Goal: Entertainment & Leisure: Consume media (video, audio)

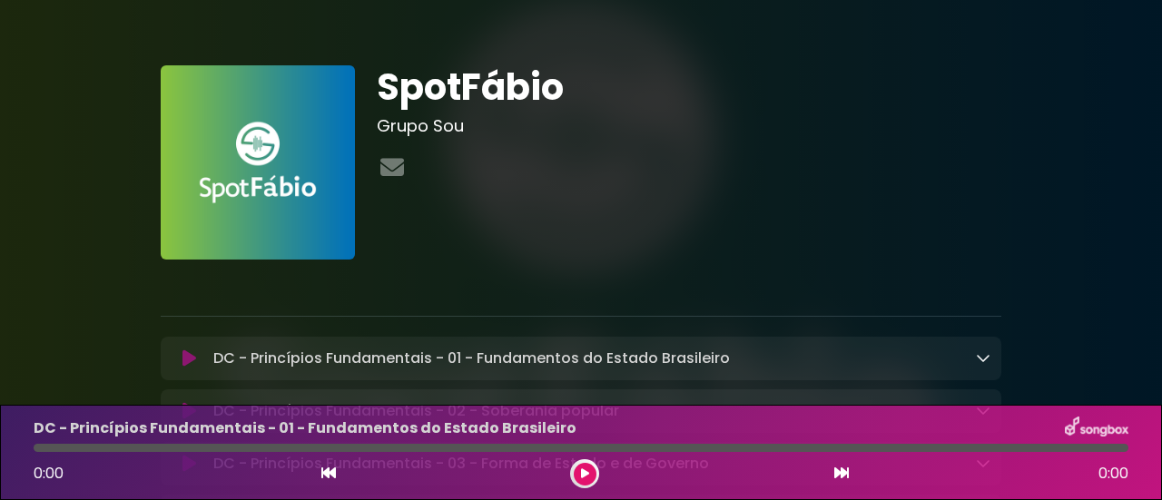
scroll to position [182, 0]
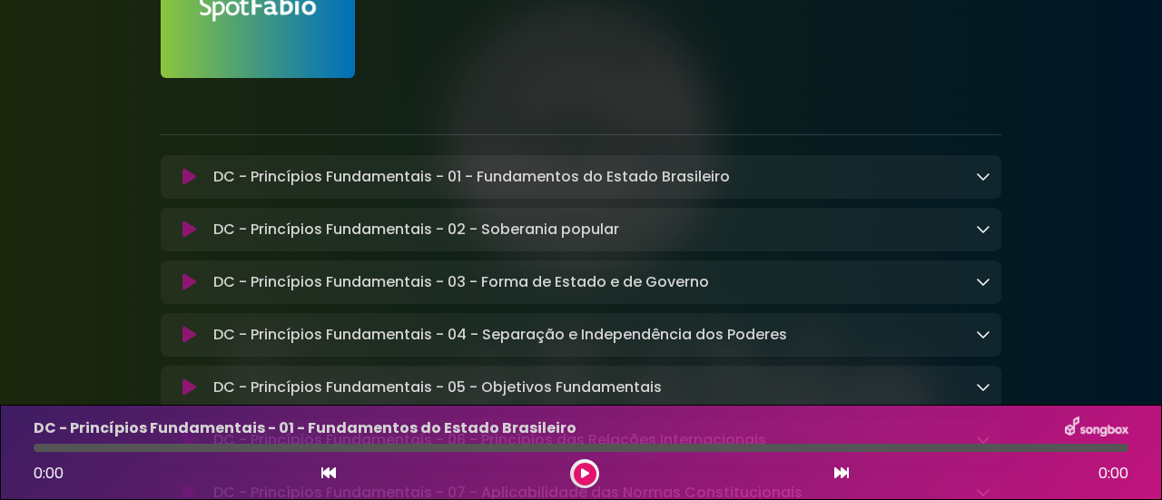
click at [185, 180] on icon at bounding box center [189, 177] width 14 height 18
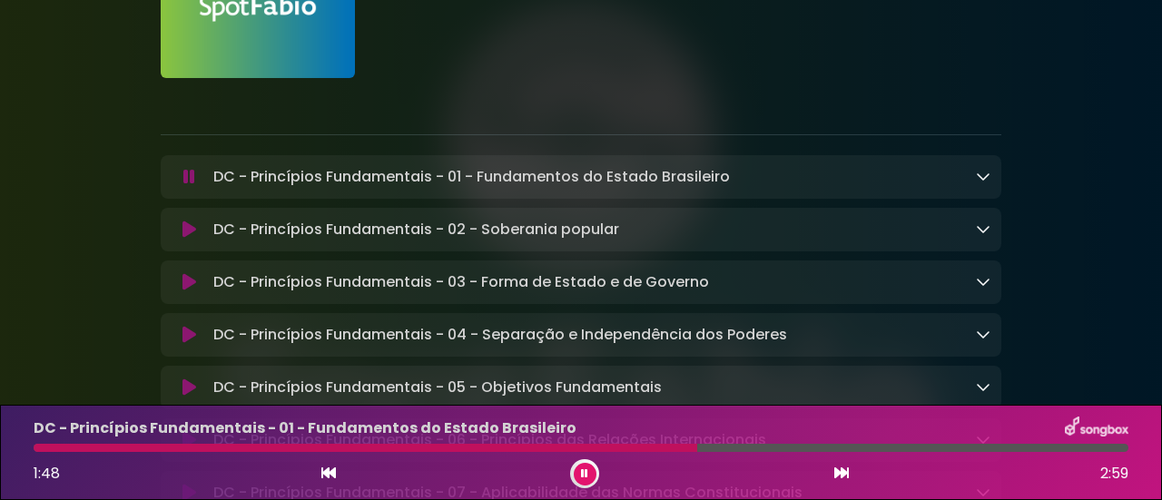
click at [187, 232] on icon at bounding box center [189, 230] width 14 height 18
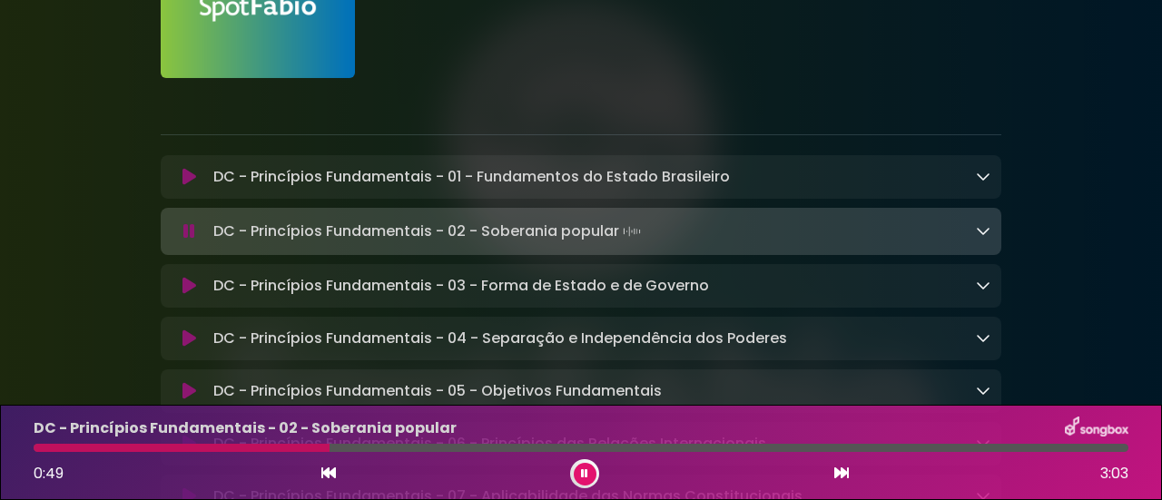
click at [190, 291] on icon at bounding box center [189, 286] width 14 height 18
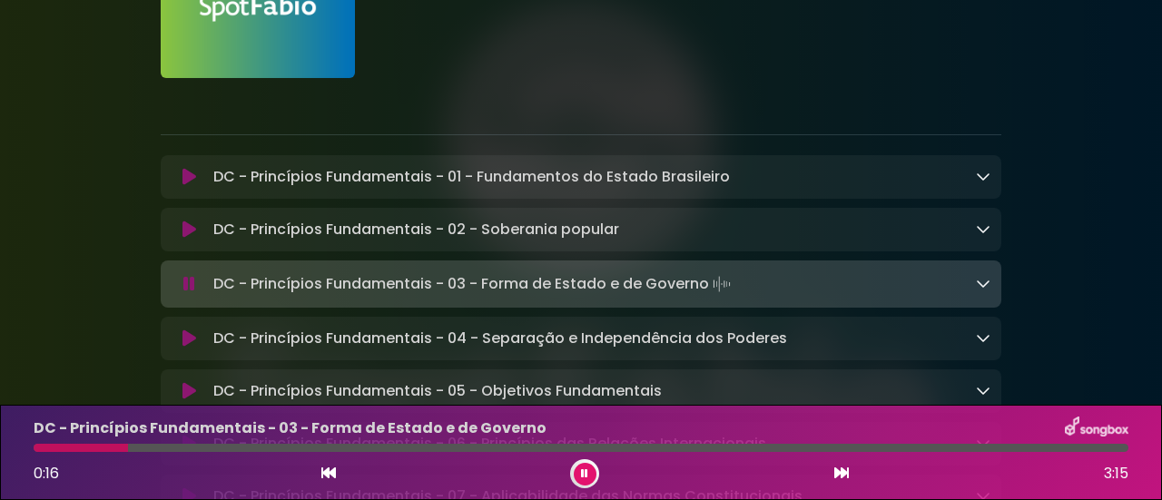
click at [185, 342] on icon at bounding box center [189, 339] width 14 height 18
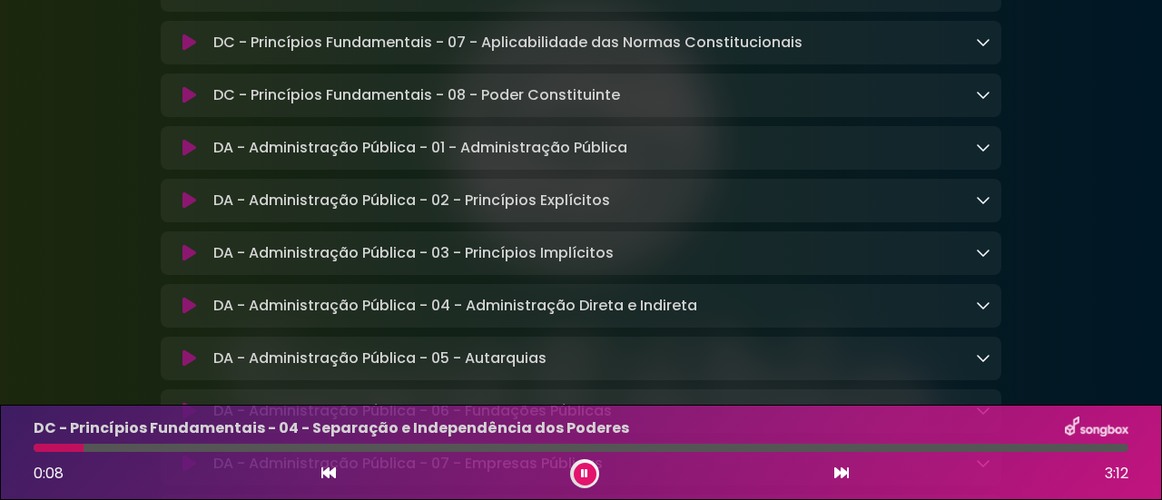
scroll to position [999, 0]
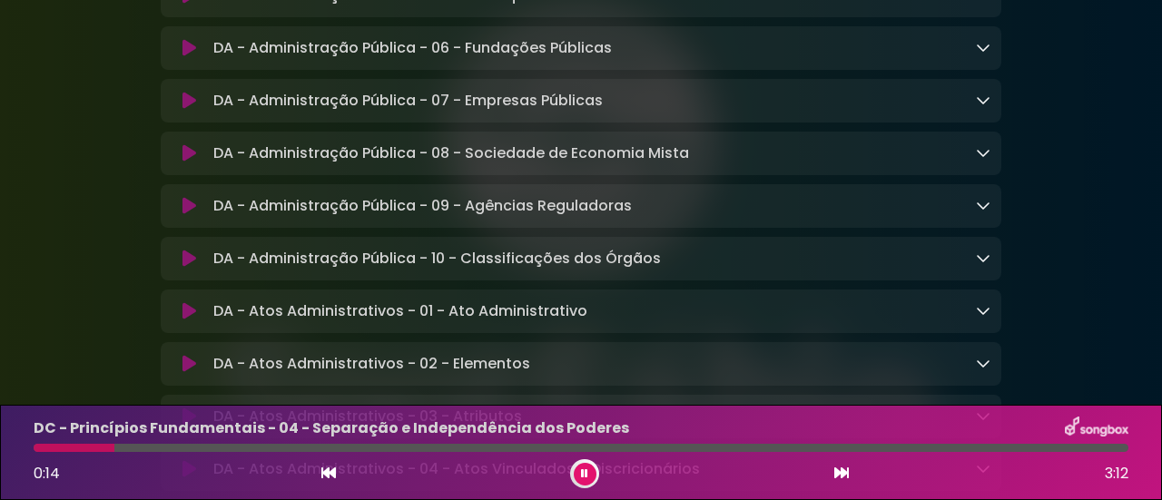
click at [187, 320] on icon at bounding box center [189, 311] width 14 height 18
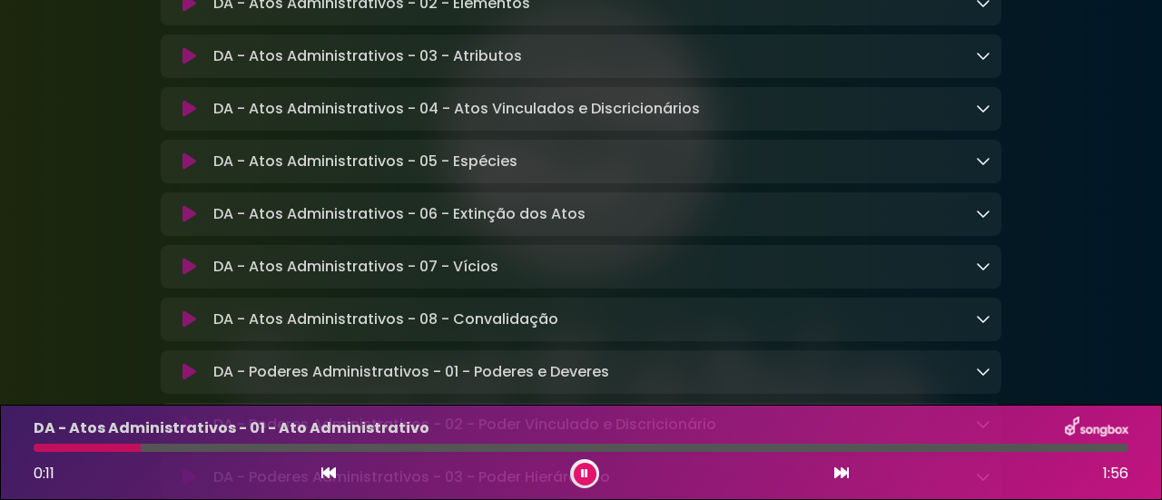
scroll to position [1450, 0]
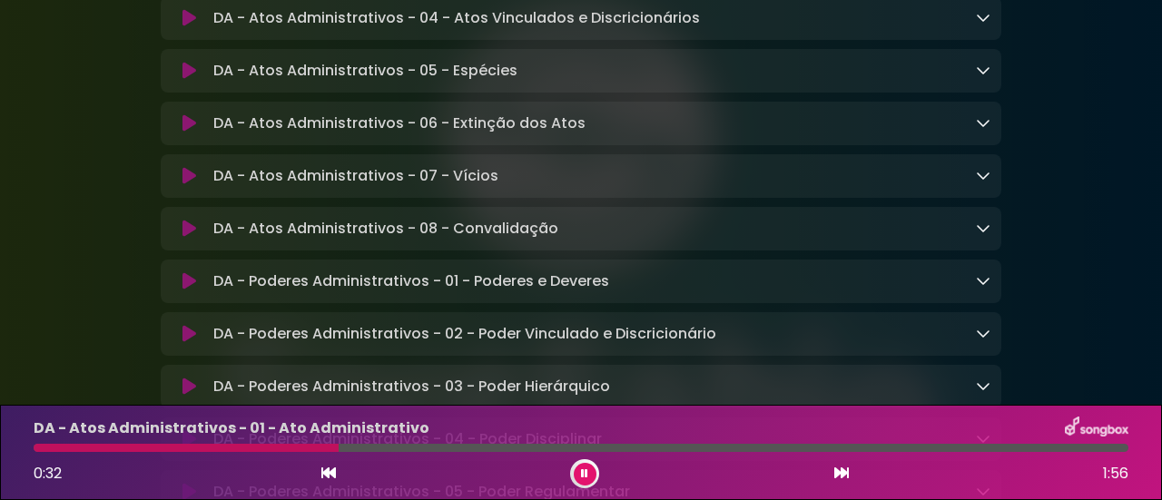
click at [190, 291] on icon at bounding box center [189, 281] width 14 height 18
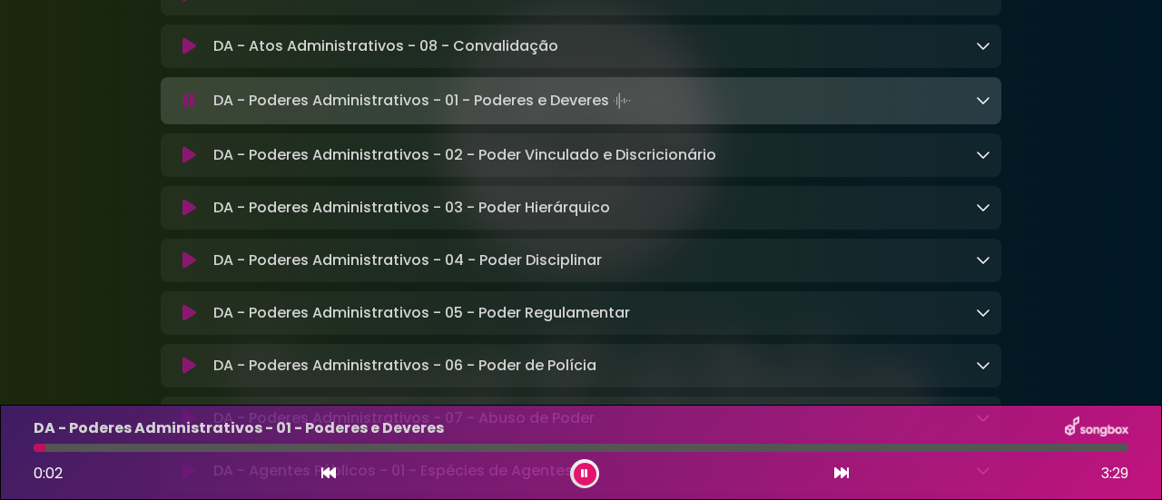
scroll to position [1810, 0]
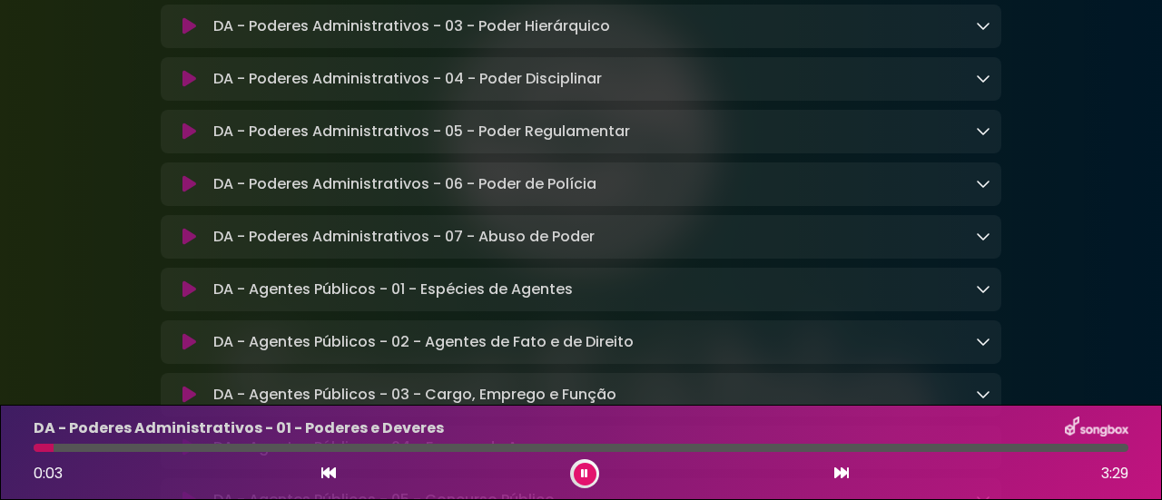
click at [179, 299] on button at bounding box center [189, 290] width 34 height 18
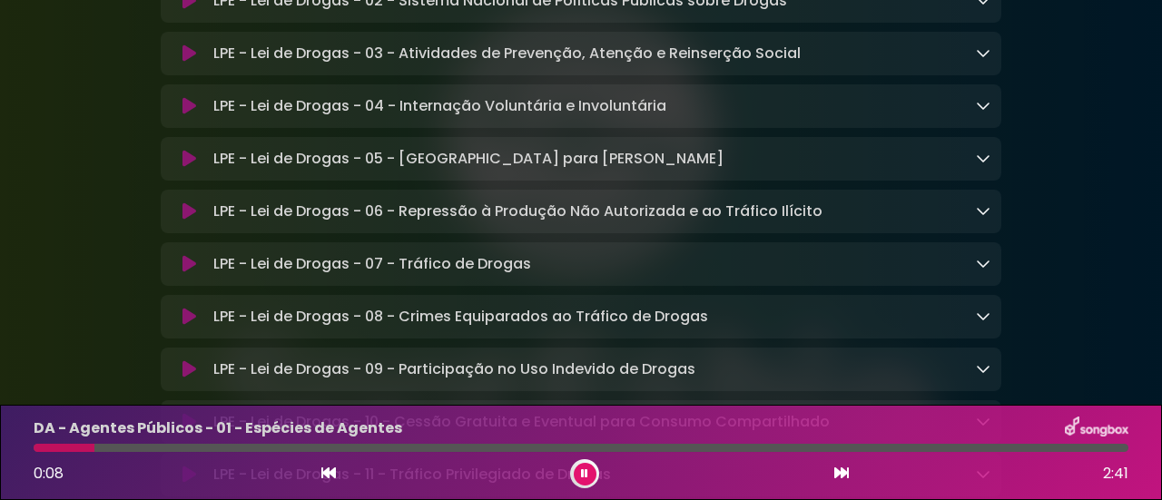
scroll to position [2807, 0]
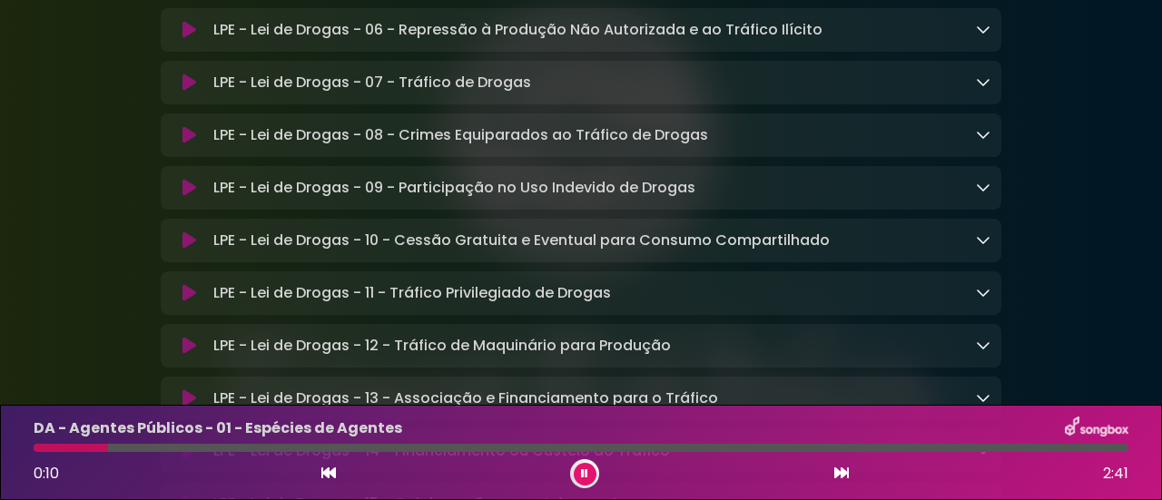
click at [189, 92] on icon at bounding box center [189, 83] width 14 height 18
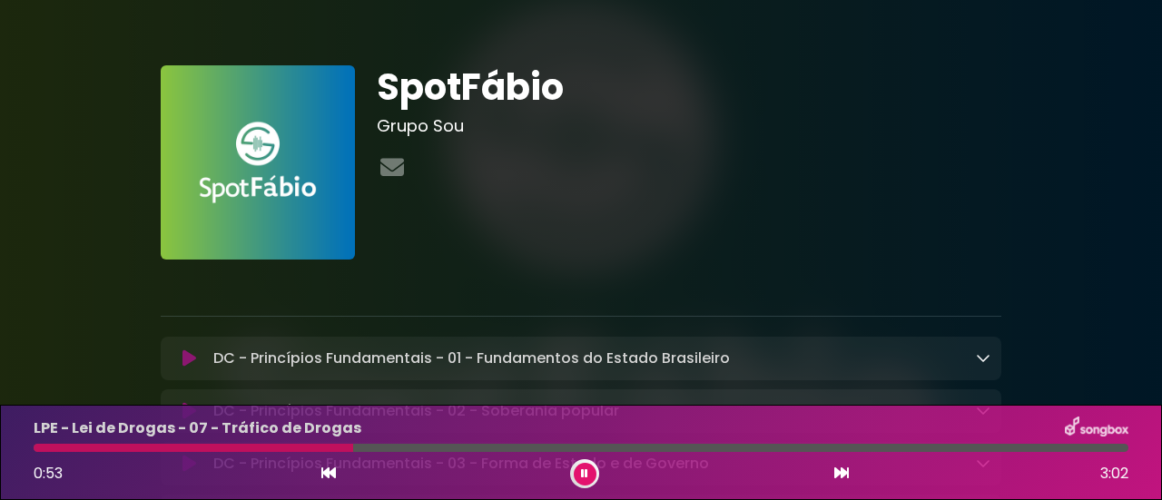
scroll to position [363, 0]
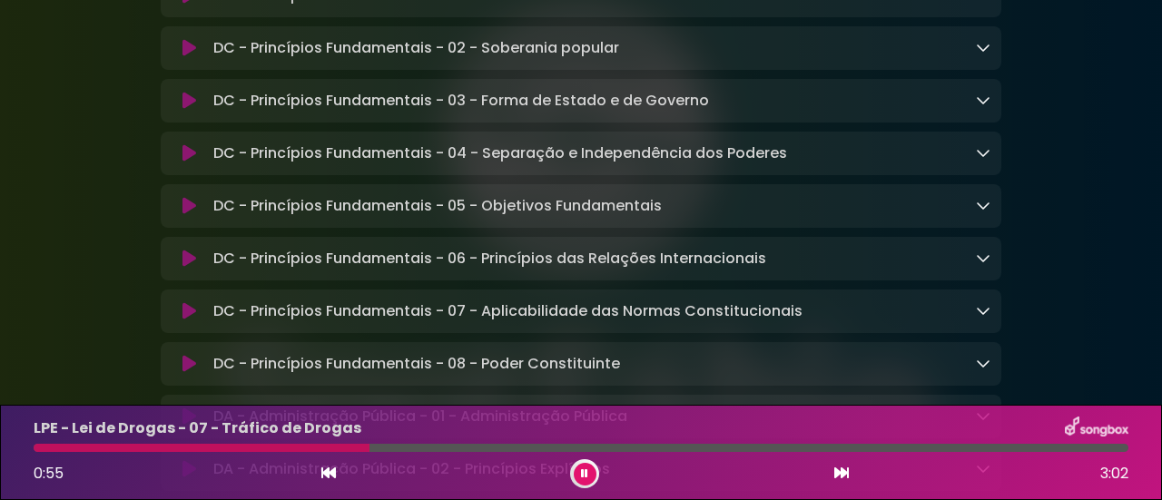
click at [200, 99] on button at bounding box center [189, 101] width 34 height 18
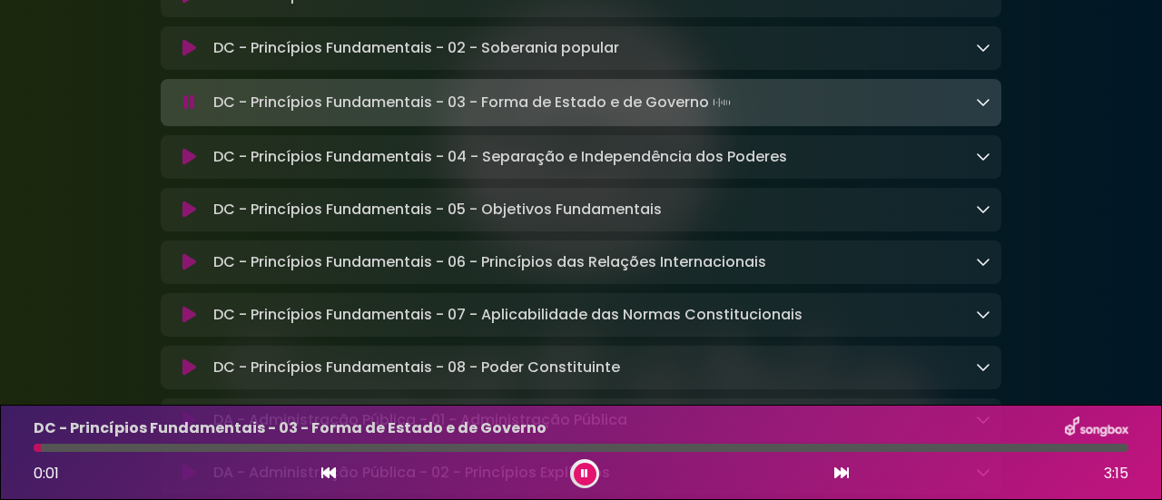
click at [193, 157] on icon at bounding box center [189, 157] width 14 height 18
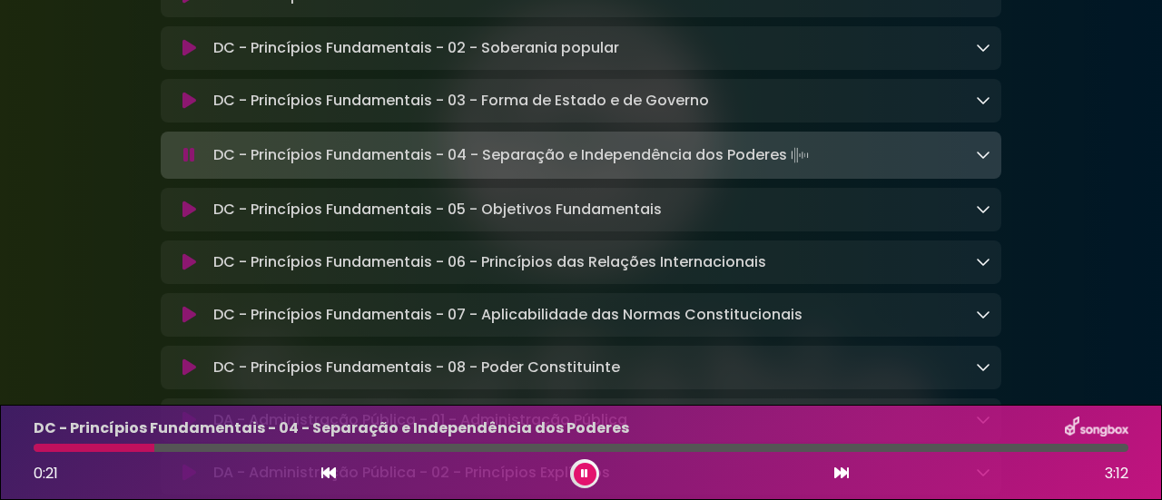
click at [193, 161] on icon at bounding box center [189, 155] width 12 height 18
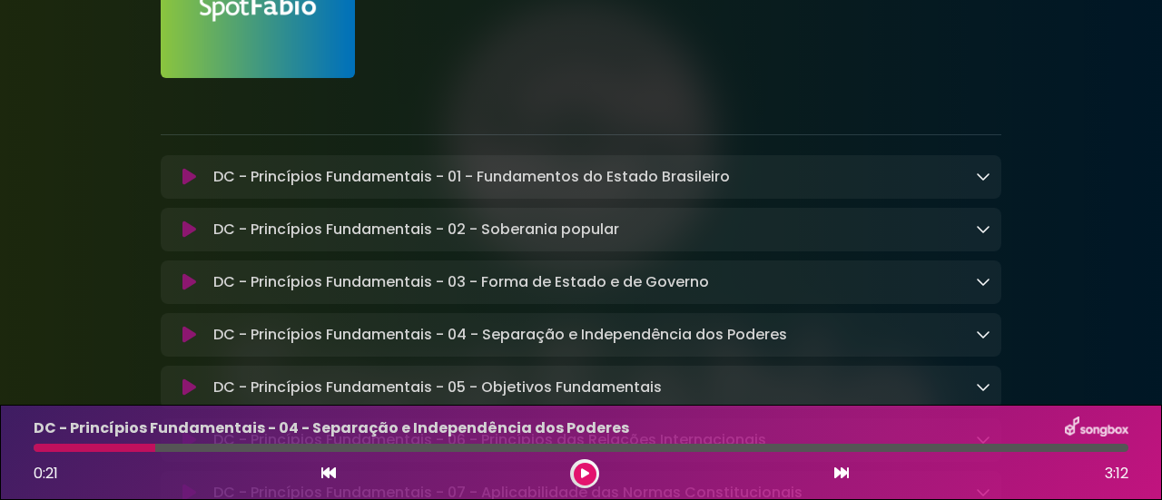
scroll to position [272, 0]
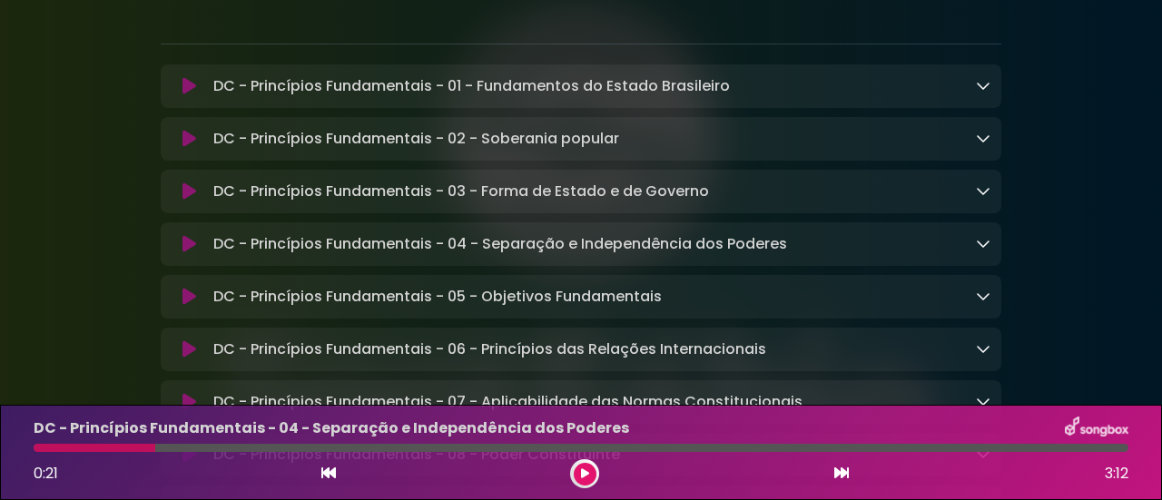
click at [189, 245] on icon at bounding box center [189, 244] width 14 height 18
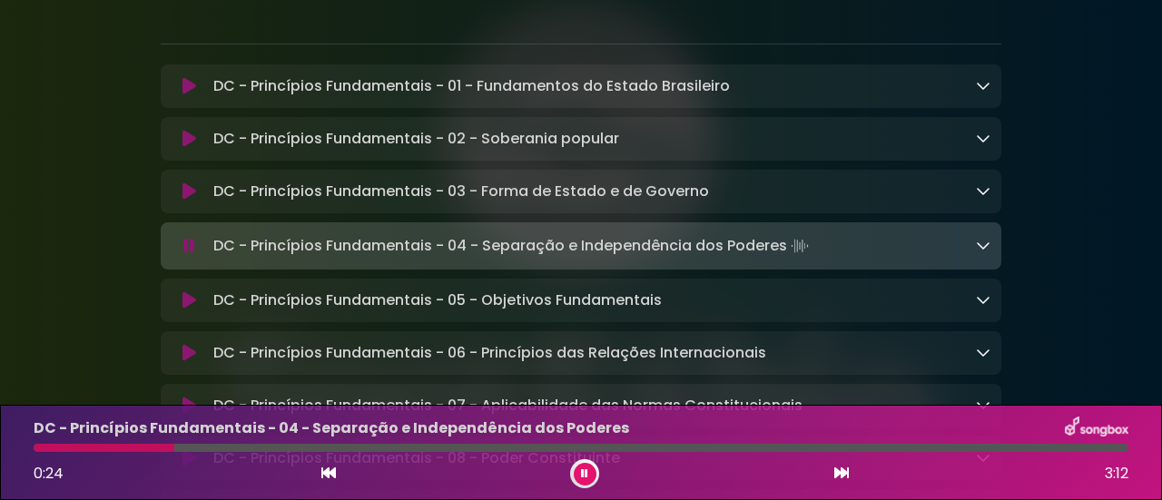
click at [190, 304] on icon at bounding box center [189, 300] width 14 height 18
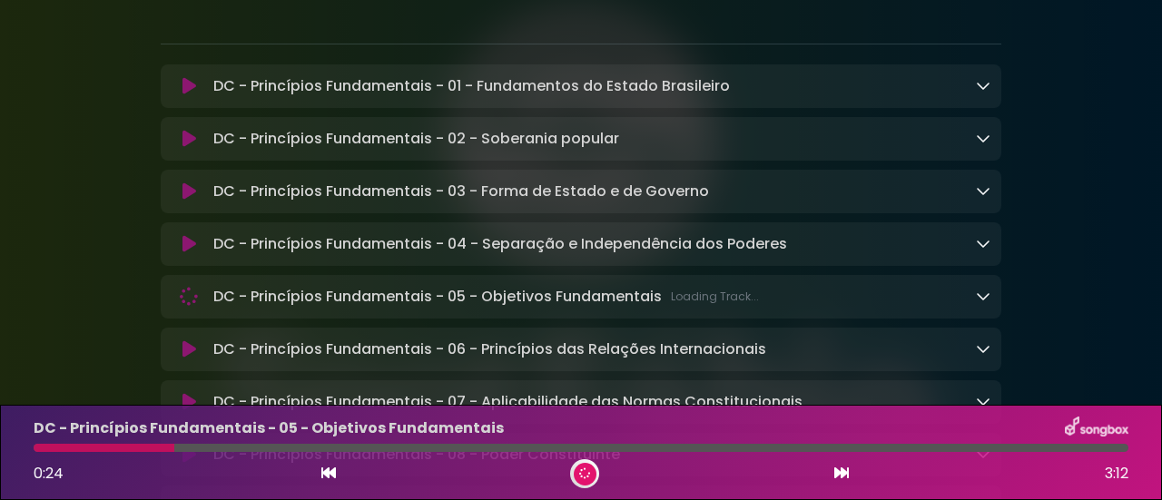
scroll to position [363, 0]
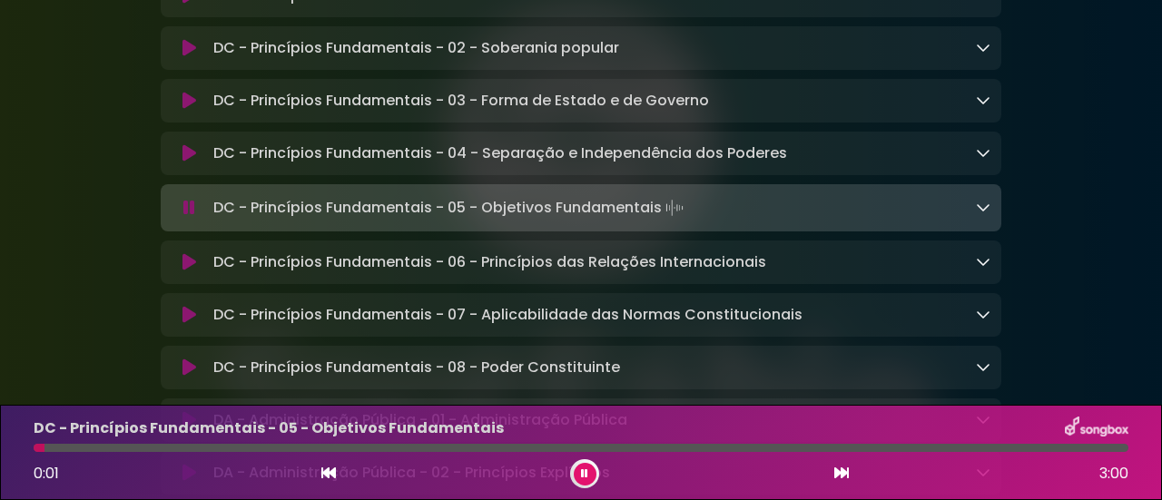
click at [188, 268] on icon at bounding box center [189, 262] width 14 height 18
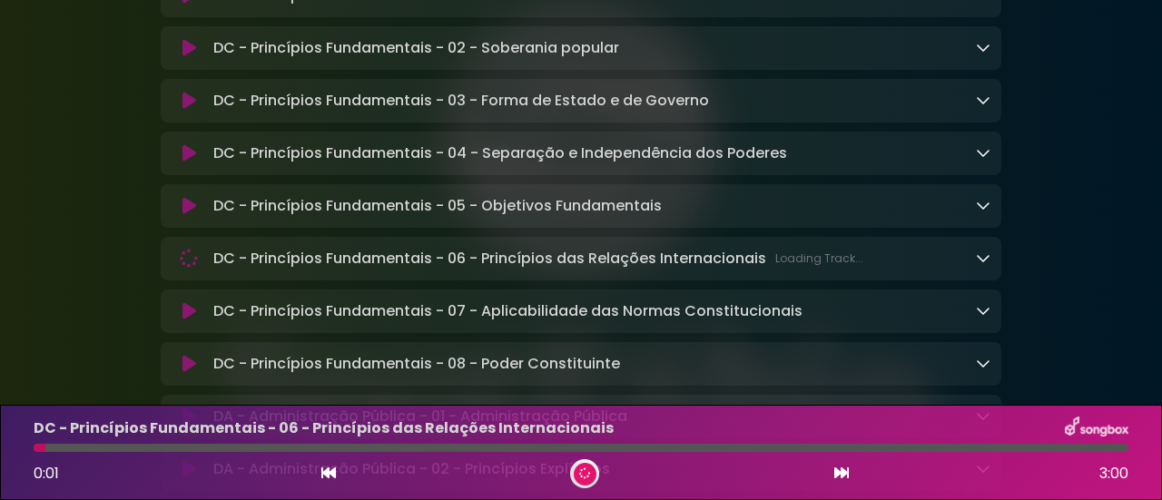
scroll to position [454, 0]
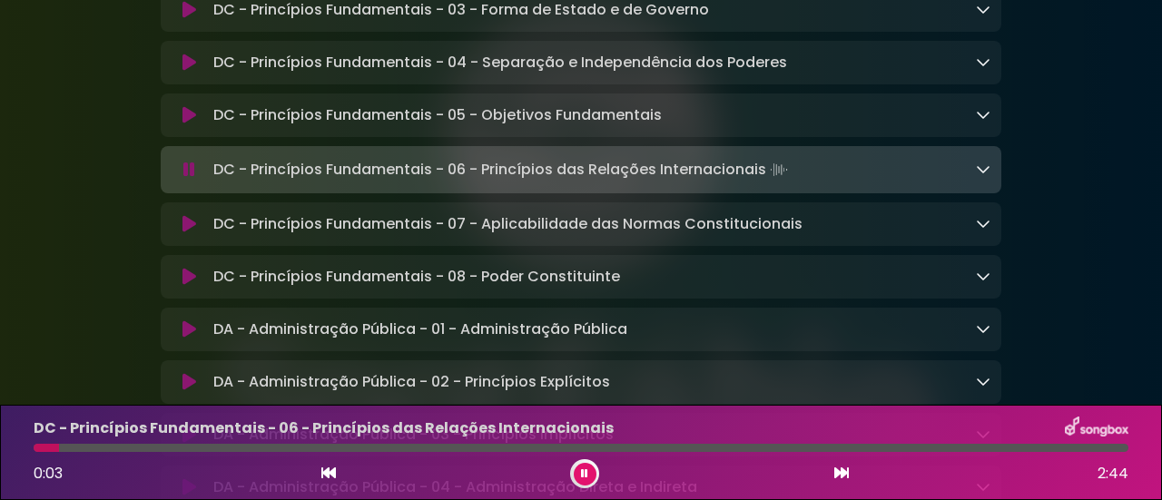
click at [229, 451] on div at bounding box center [581, 448] width 1095 height 8
click at [429, 235] on p "DC - Princípios Fundamentais - 07 - Aplicabilidade das Normas Constitucionais L…" at bounding box center [507, 224] width 589 height 22
click at [186, 232] on icon at bounding box center [189, 224] width 14 height 18
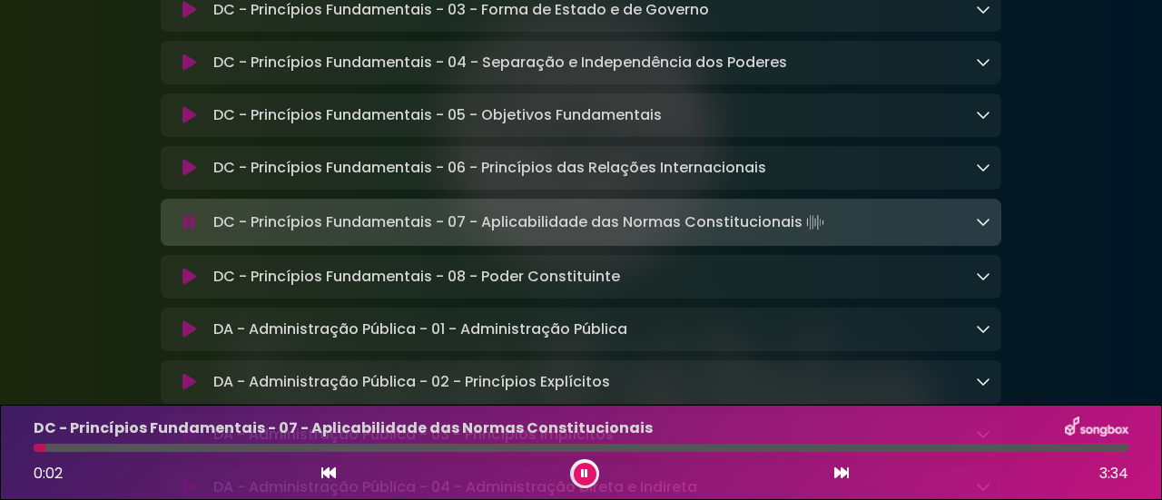
click at [143, 447] on div at bounding box center [581, 448] width 1095 height 8
click at [188, 284] on icon at bounding box center [189, 277] width 14 height 18
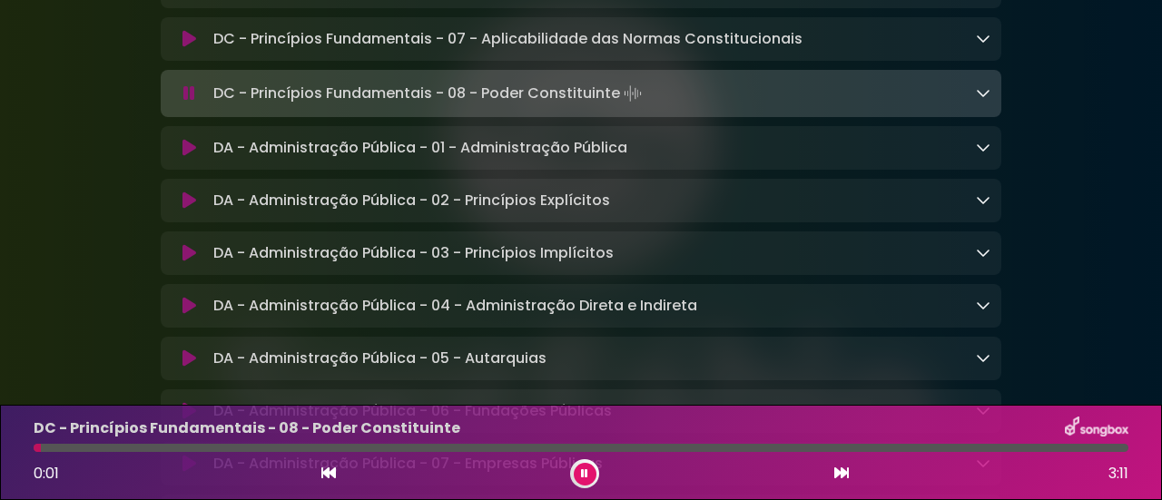
scroll to position [726, 0]
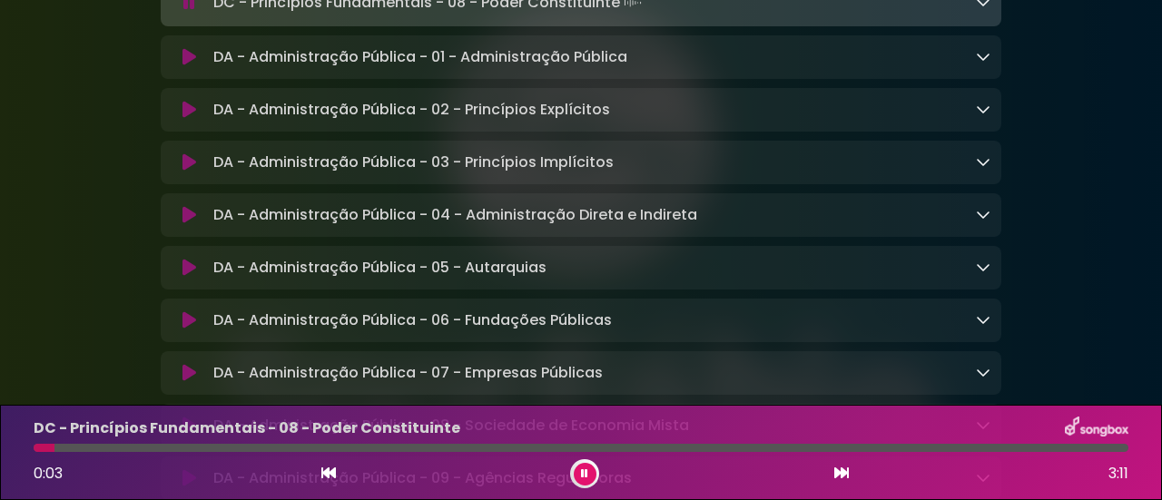
click at [185, 277] on icon at bounding box center [189, 268] width 14 height 18
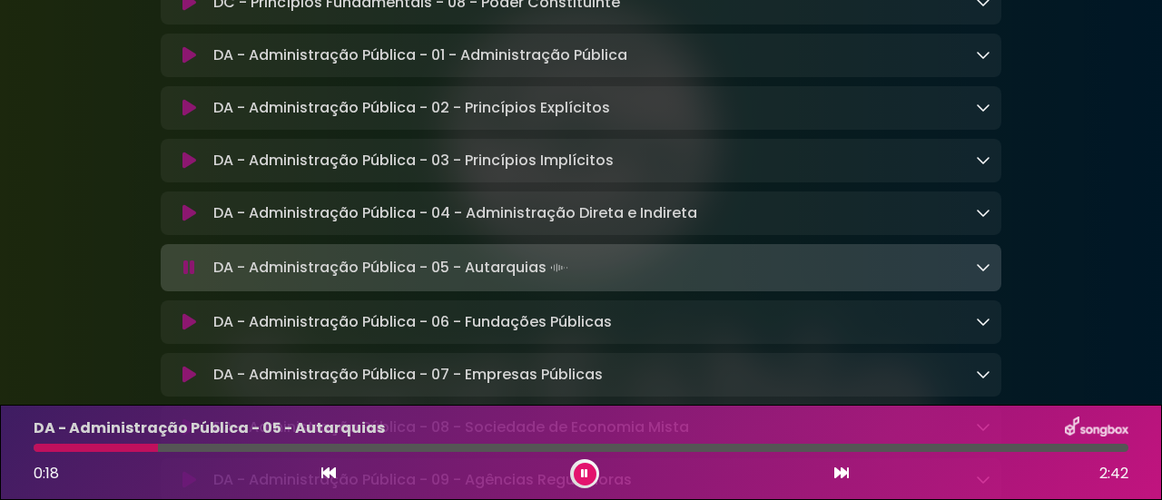
click at [48, 448] on div at bounding box center [96, 448] width 124 height 8
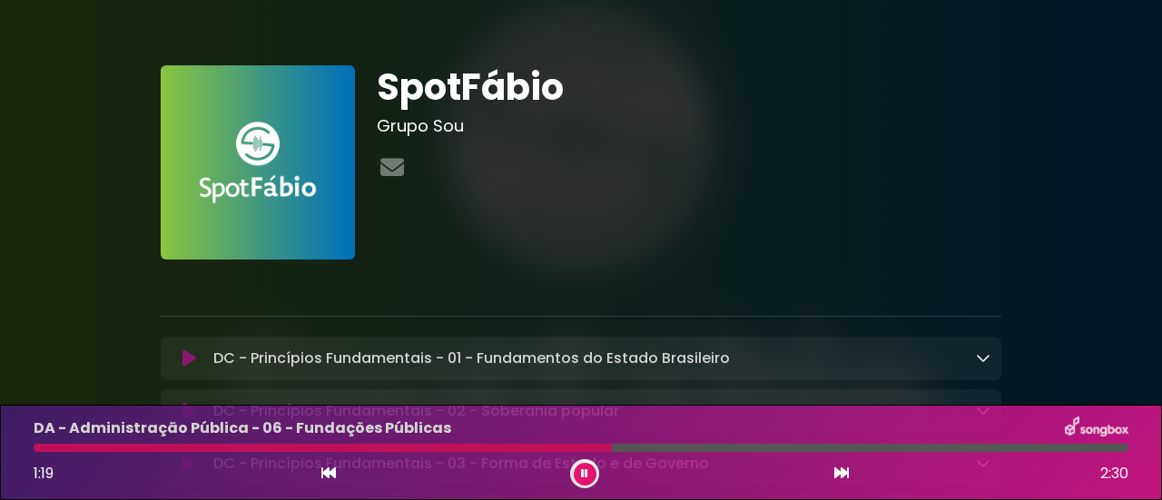
scroll to position [182, 0]
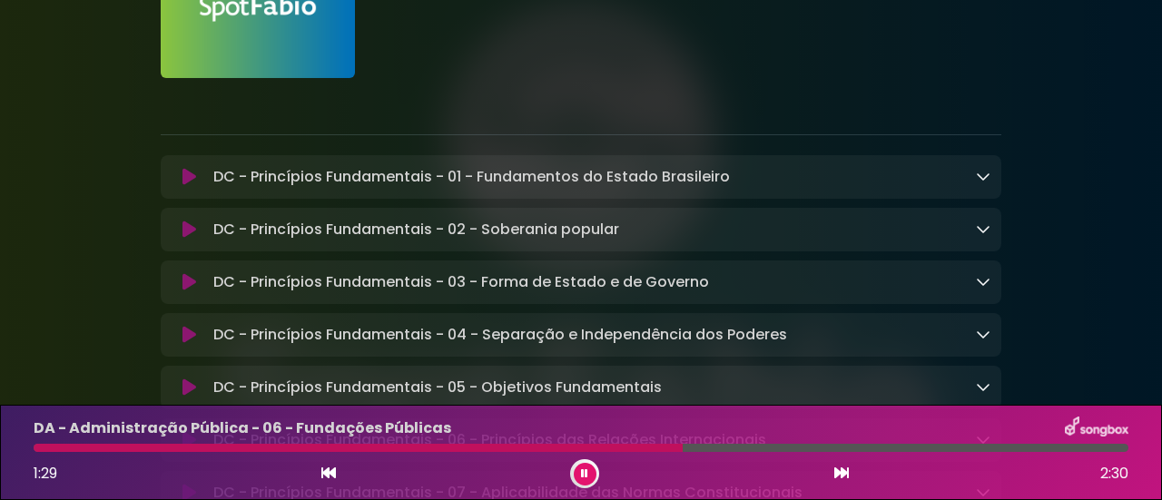
click at [192, 177] on icon at bounding box center [189, 177] width 14 height 18
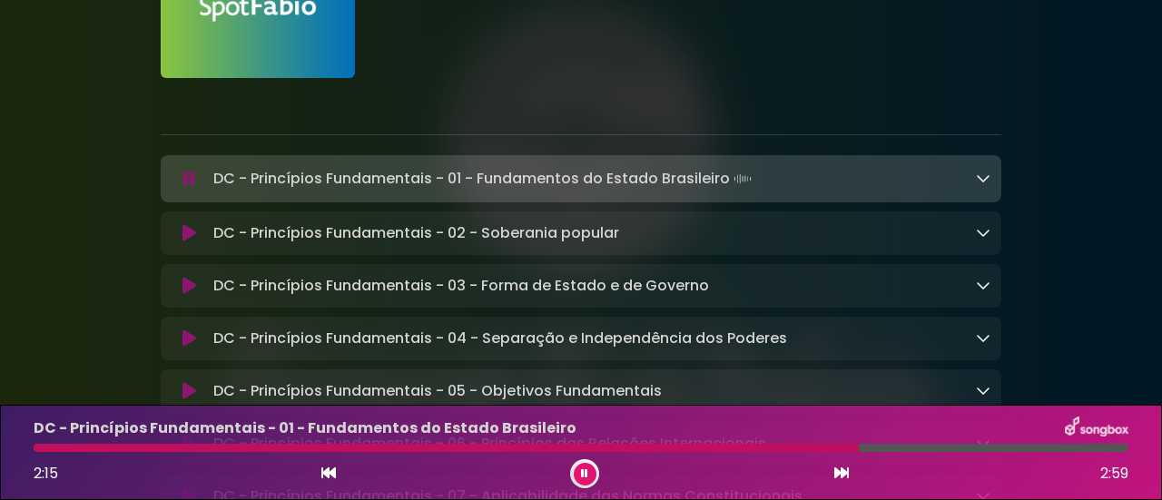
click at [593, 469] on button at bounding box center [585, 474] width 23 height 23
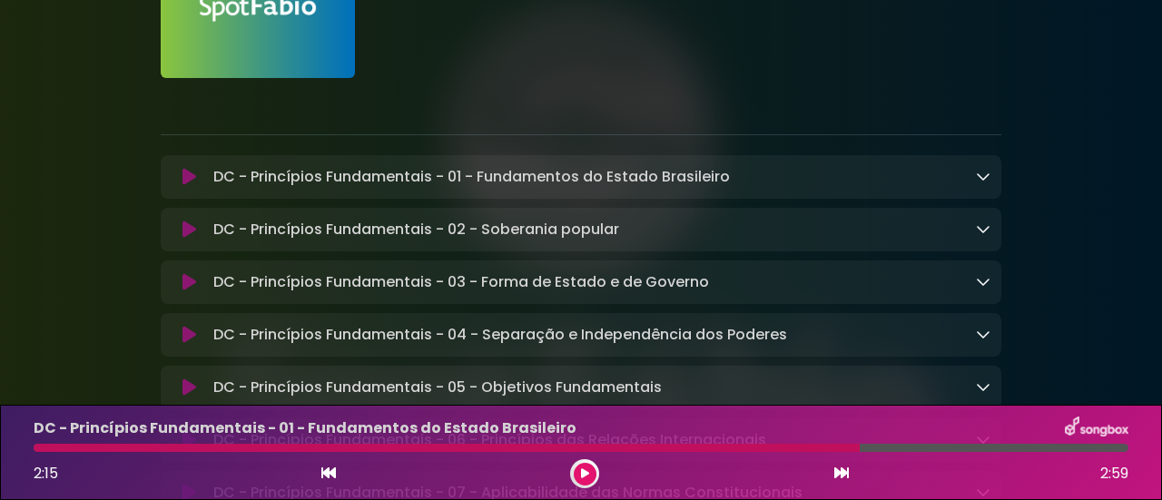
click at [586, 479] on icon at bounding box center [585, 473] width 8 height 11
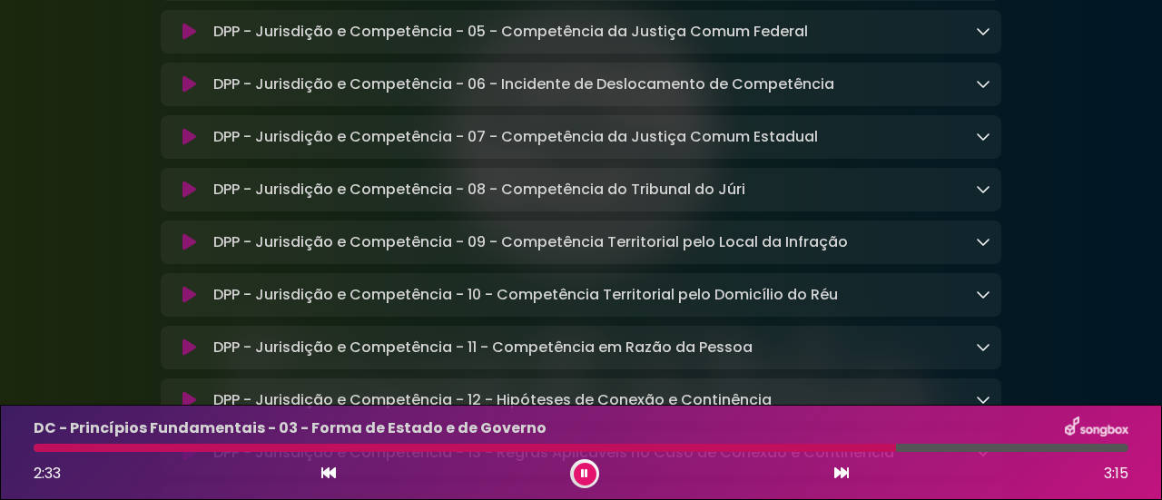
scroll to position [7495, 0]
